Goal: Transaction & Acquisition: Purchase product/service

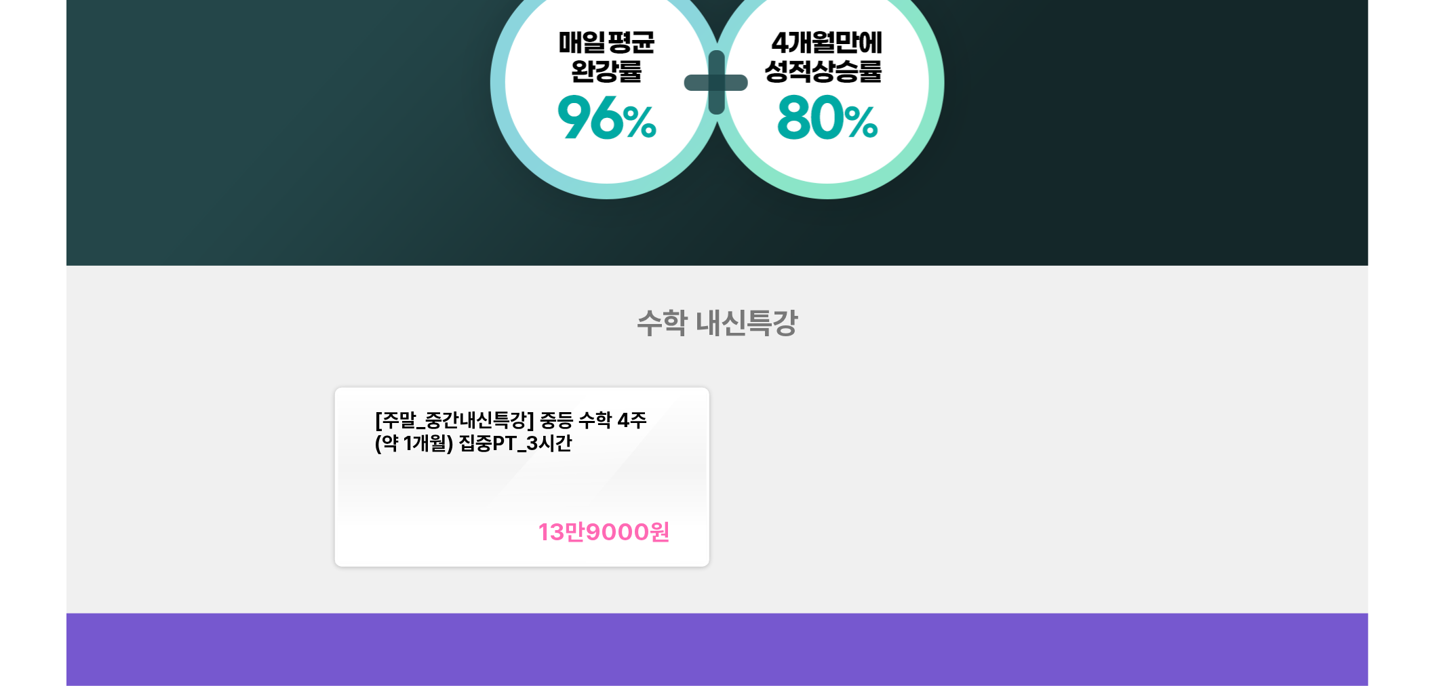
scroll to position [1507, 0]
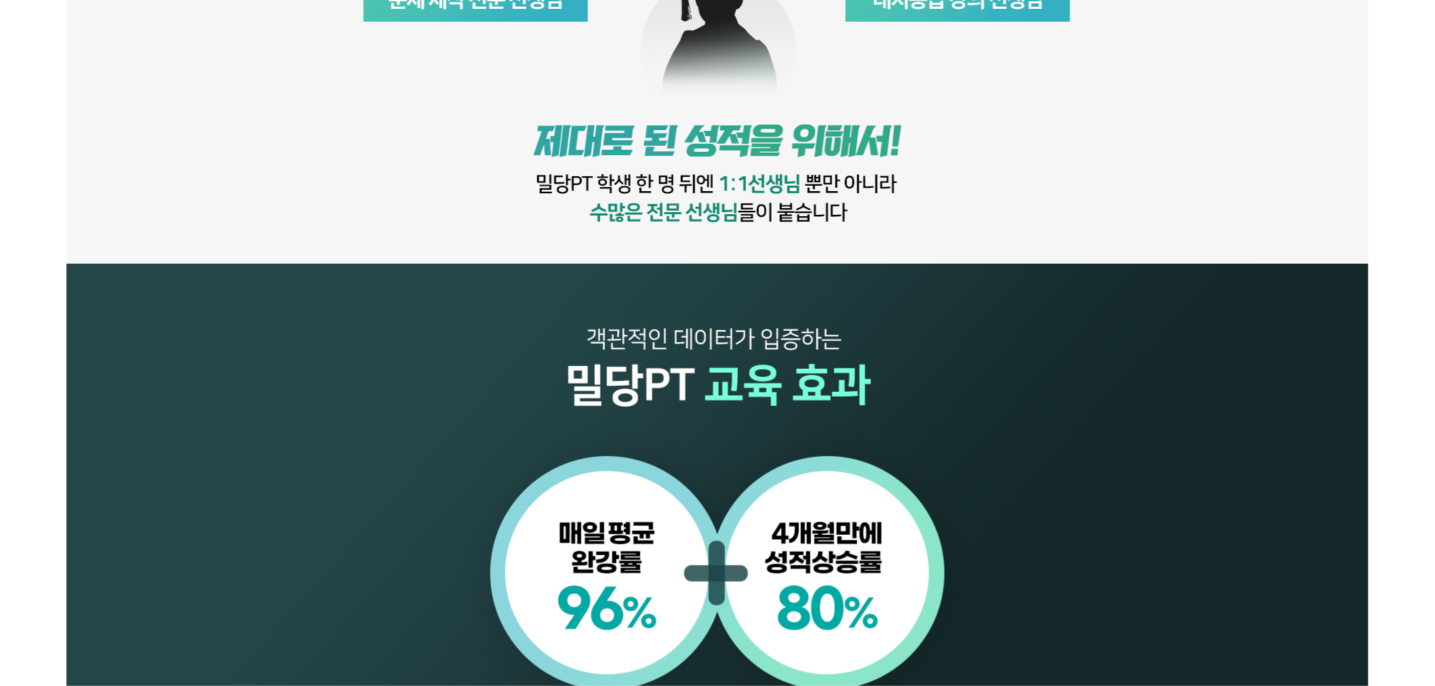
scroll to position [1357, 0]
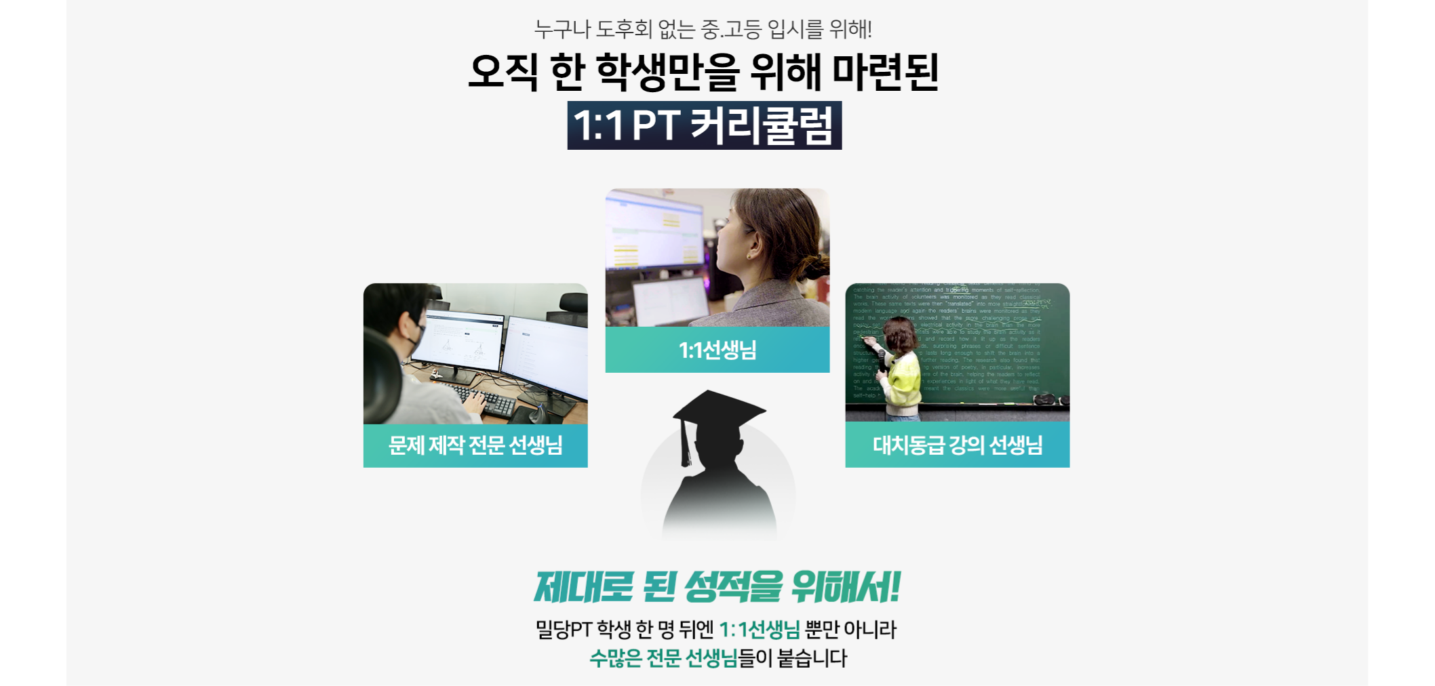
scroll to position [301, 0]
